Goal: Task Accomplishment & Management: Use online tool/utility

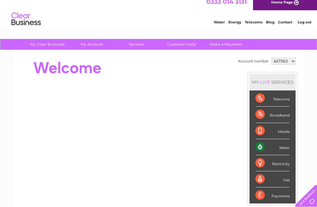
scroll to position [6, 0]
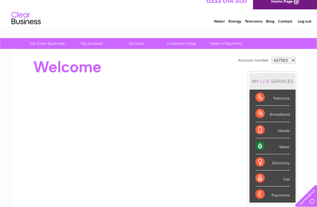
click at [289, 59] on select "447563 1154255" at bounding box center [283, 60] width 24 height 7
select select "1154255"
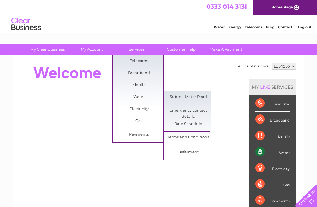
click at [195, 97] on link "Submit Meter Read" at bounding box center [188, 97] width 48 height 12
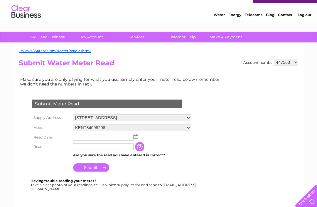
scroll to position [14, 0]
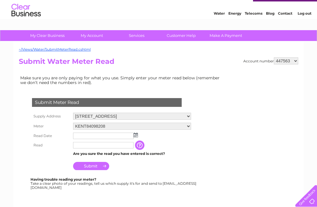
click at [182, 116] on select "[STREET_ADDRESS] [STREET_ADDRESS] [STREET_ADDRESS]" at bounding box center [132, 116] width 118 height 7
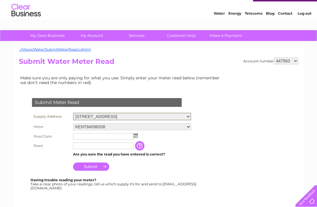
click at [284, 63] on select "447563 1154255" at bounding box center [286, 60] width 24 height 7
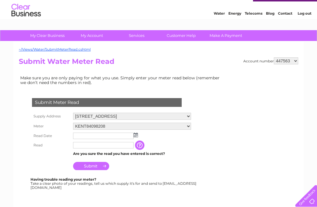
select select "1154255"
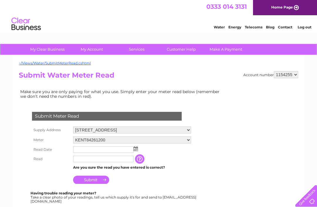
click at [136, 150] on img at bounding box center [135, 149] width 4 height 5
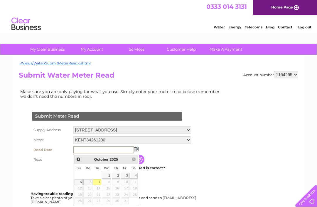
click at [97, 183] on link "7" at bounding box center [97, 182] width 8 height 6
type input "2025/10/07"
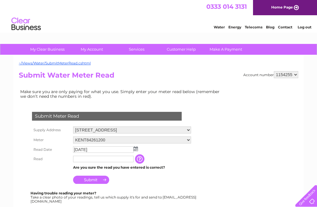
click at [111, 162] on input "text" at bounding box center [103, 159] width 60 height 6
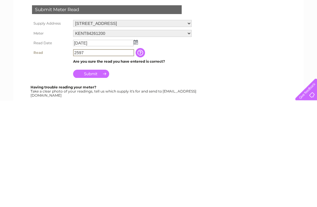
type input "2597"
click at [99, 177] on input "Submit" at bounding box center [91, 181] width 36 height 8
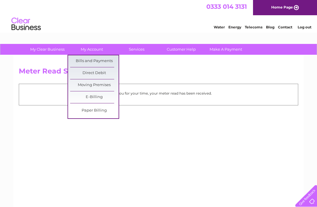
click at [108, 62] on link "Bills and Payments" at bounding box center [94, 61] width 48 height 12
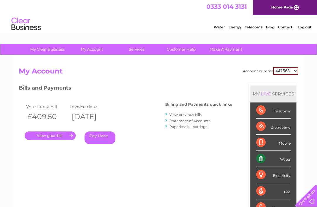
click at [286, 70] on select "447563 1154255" at bounding box center [285, 71] width 25 height 8
select select "1154255"
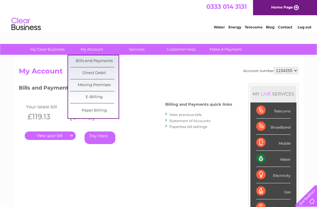
click at [106, 60] on link "Bills and Payments" at bounding box center [94, 61] width 48 height 12
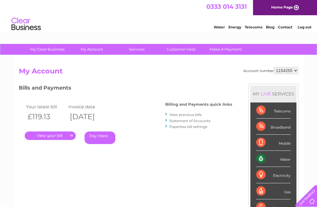
click at [62, 134] on link "." at bounding box center [50, 136] width 51 height 9
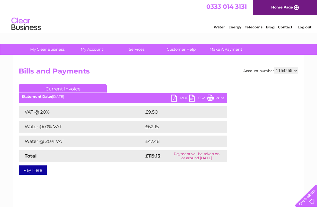
click at [181, 96] on link "PDF" at bounding box center [180, 99] width 18 height 9
